Goal: Task Accomplishment & Management: Complete application form

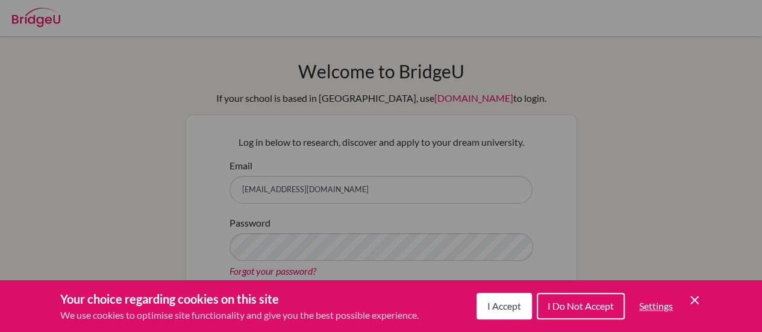
click at [627, 105] on div "Cookie Preferences" at bounding box center [381, 166] width 762 height 332
click at [491, 308] on span "I Accept" at bounding box center [505, 305] width 34 height 11
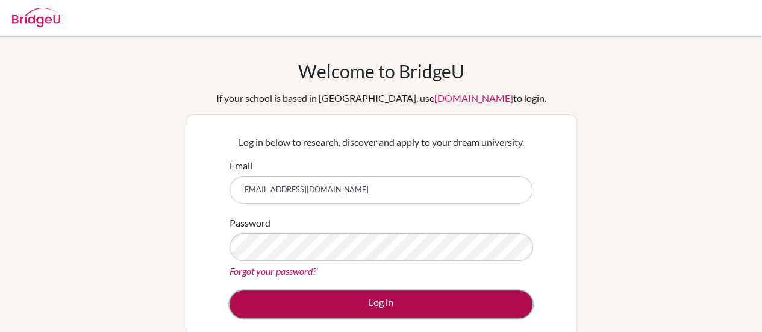
click at [371, 307] on button "Log in" at bounding box center [381, 305] width 303 height 28
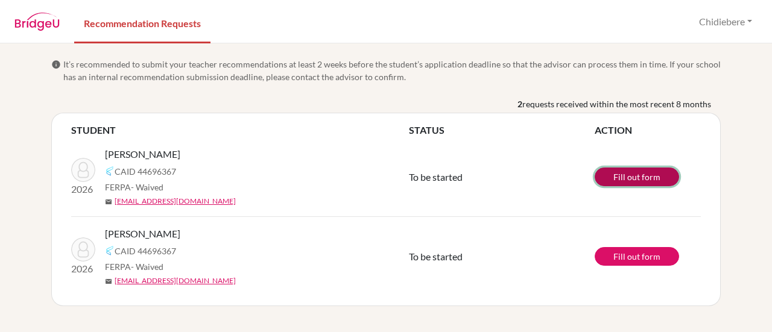
click at [630, 177] on link "Fill out form" at bounding box center [636, 177] width 84 height 19
